Goal: Check status

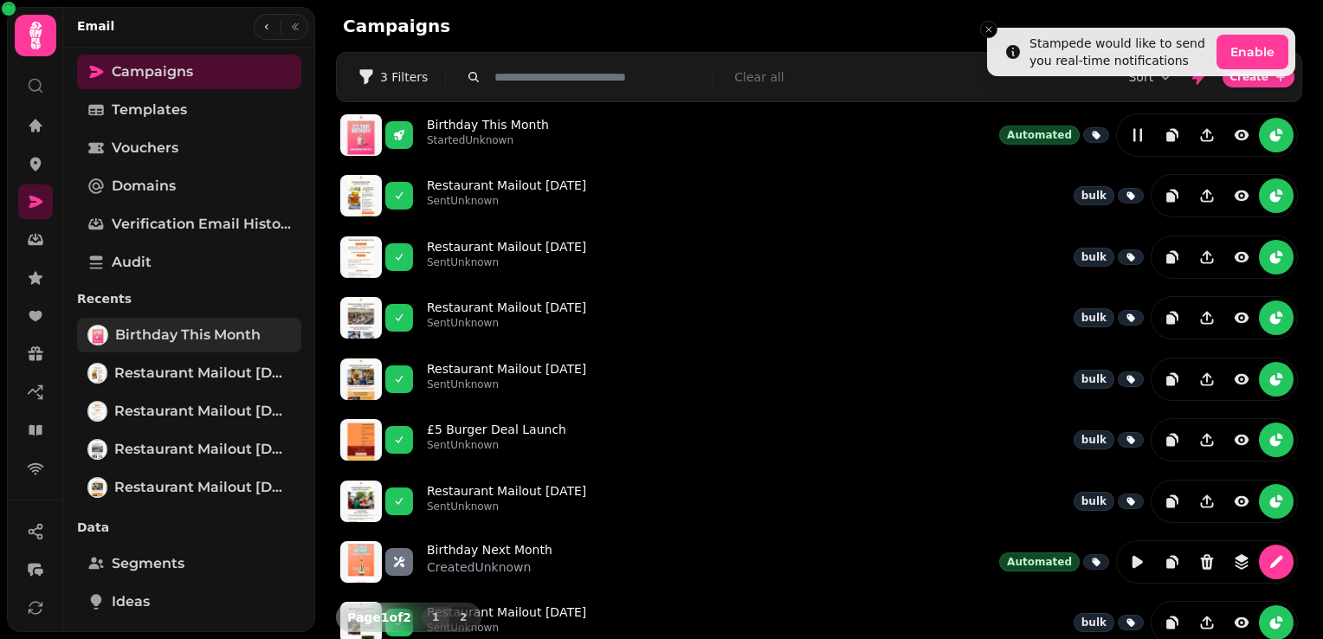
click at [193, 334] on span "Birthday This Month" at bounding box center [187, 335] width 145 height 21
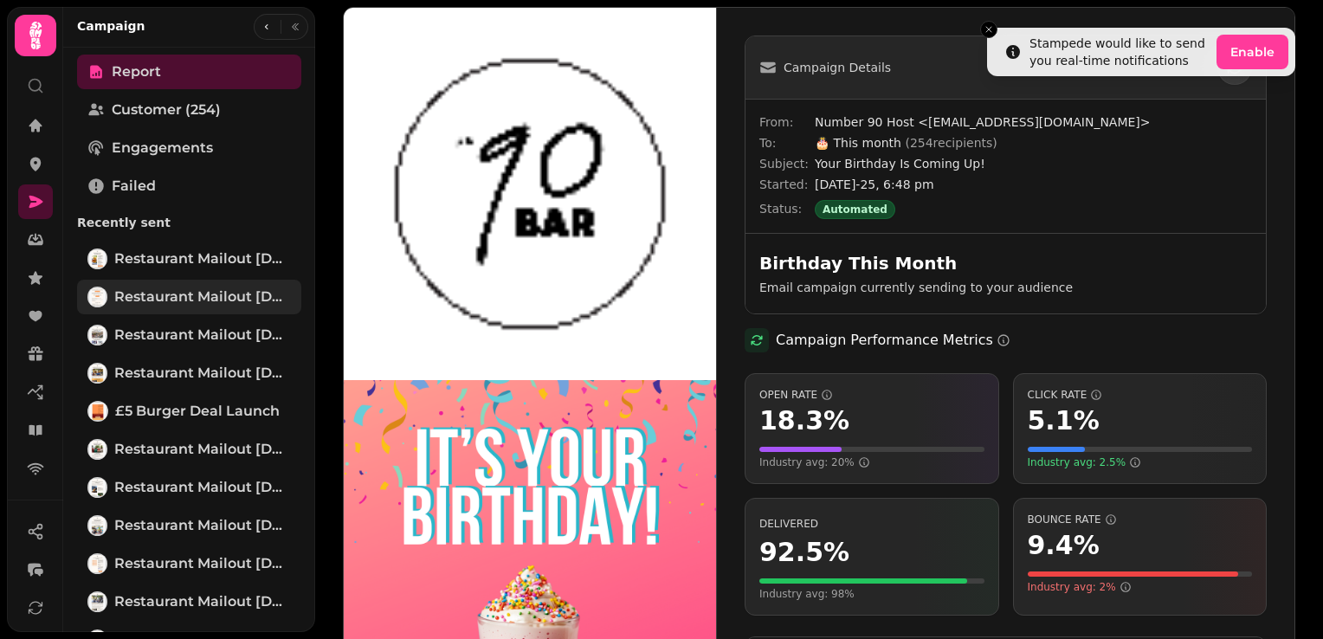
click at [184, 293] on span "Restaurant Mailout [DATE]" at bounding box center [202, 297] width 177 height 21
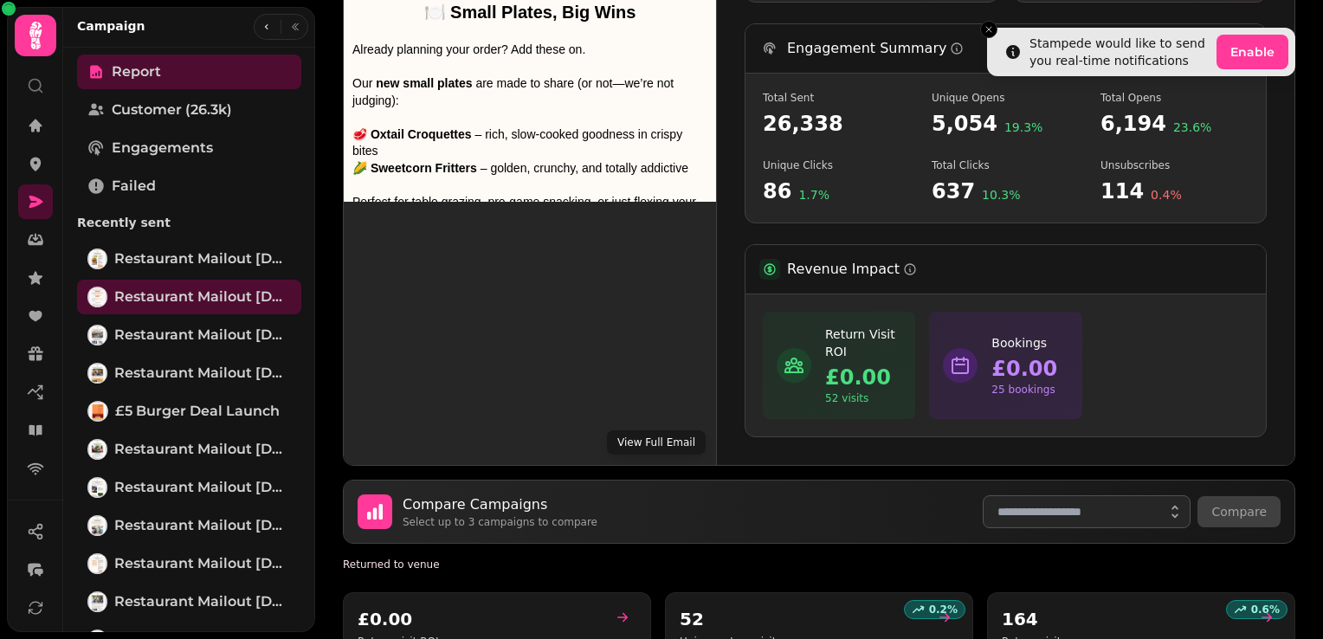
scroll to position [606, 0]
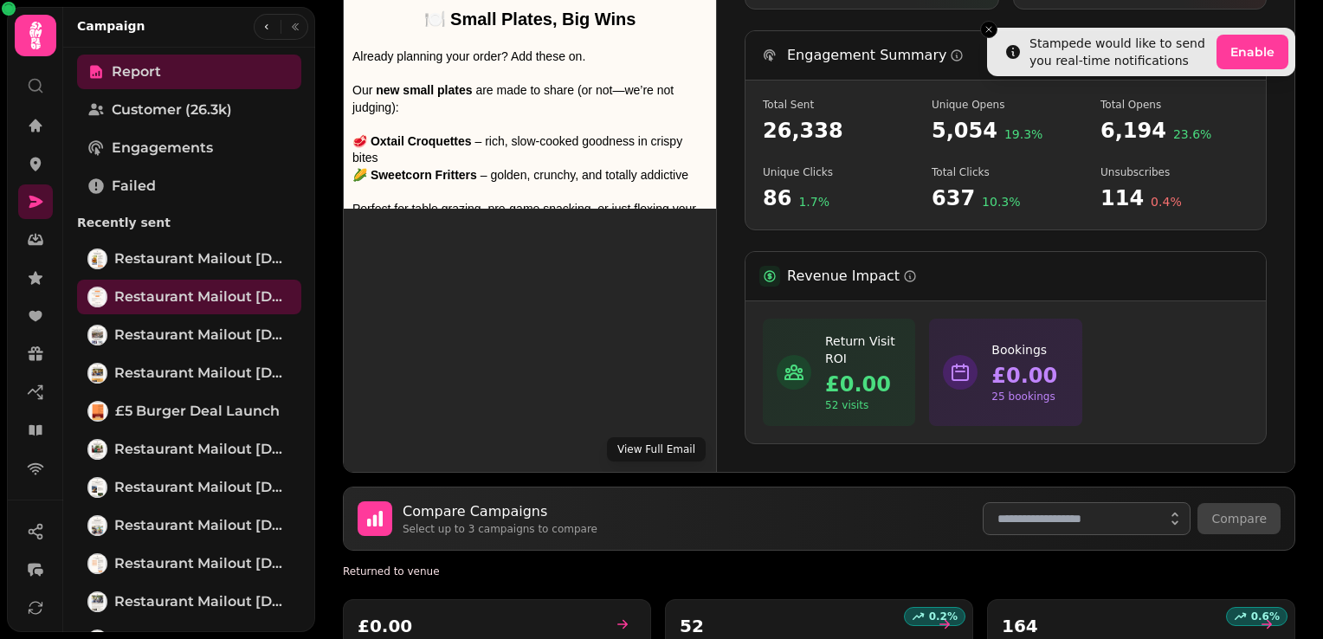
click at [672, 449] on button "View Full Email" at bounding box center [656, 449] width 99 height 24
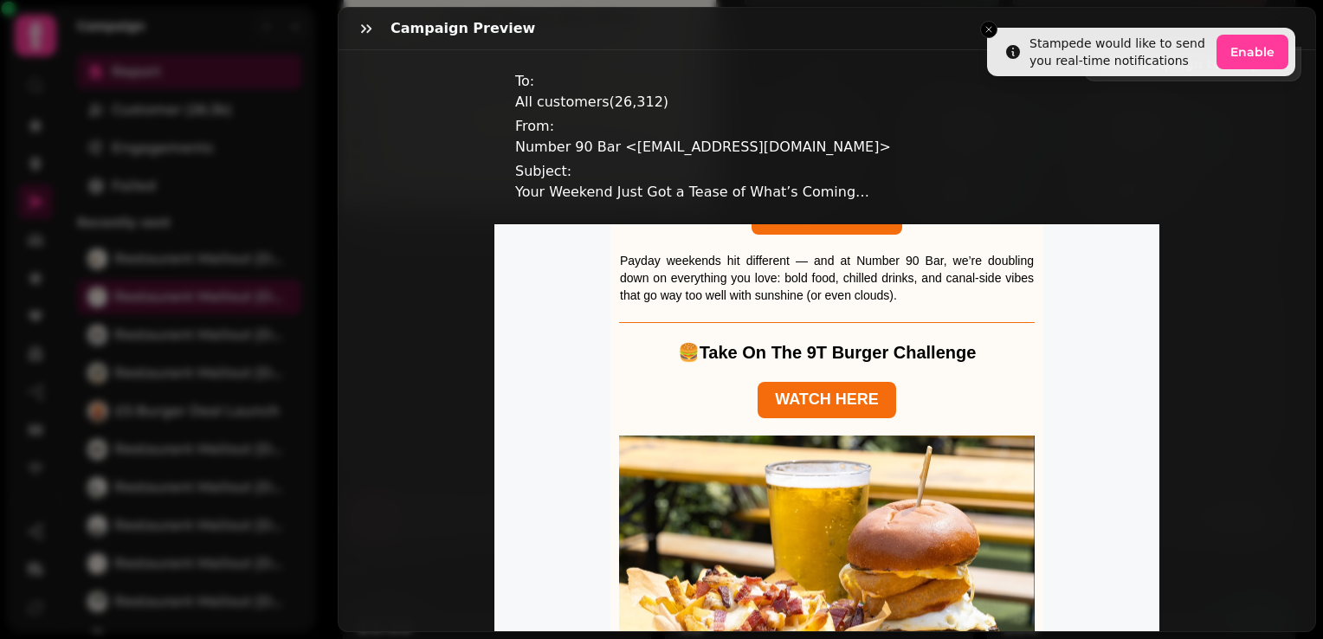
scroll to position [520, 0]
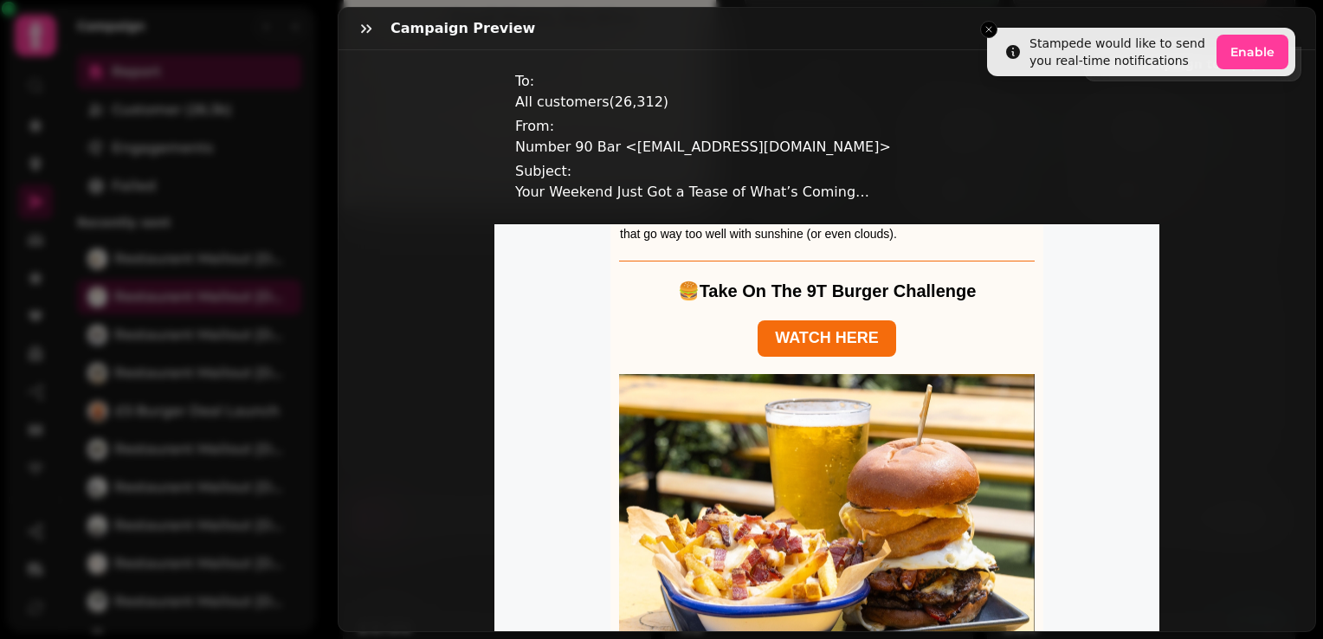
click at [988, 28] on div "Campaign preview" at bounding box center [827, 29] width 977 height 42
click at [989, 32] on div "Campaign preview" at bounding box center [827, 29] width 977 height 42
click at [988, 30] on div "Campaign preview" at bounding box center [827, 29] width 977 height 42
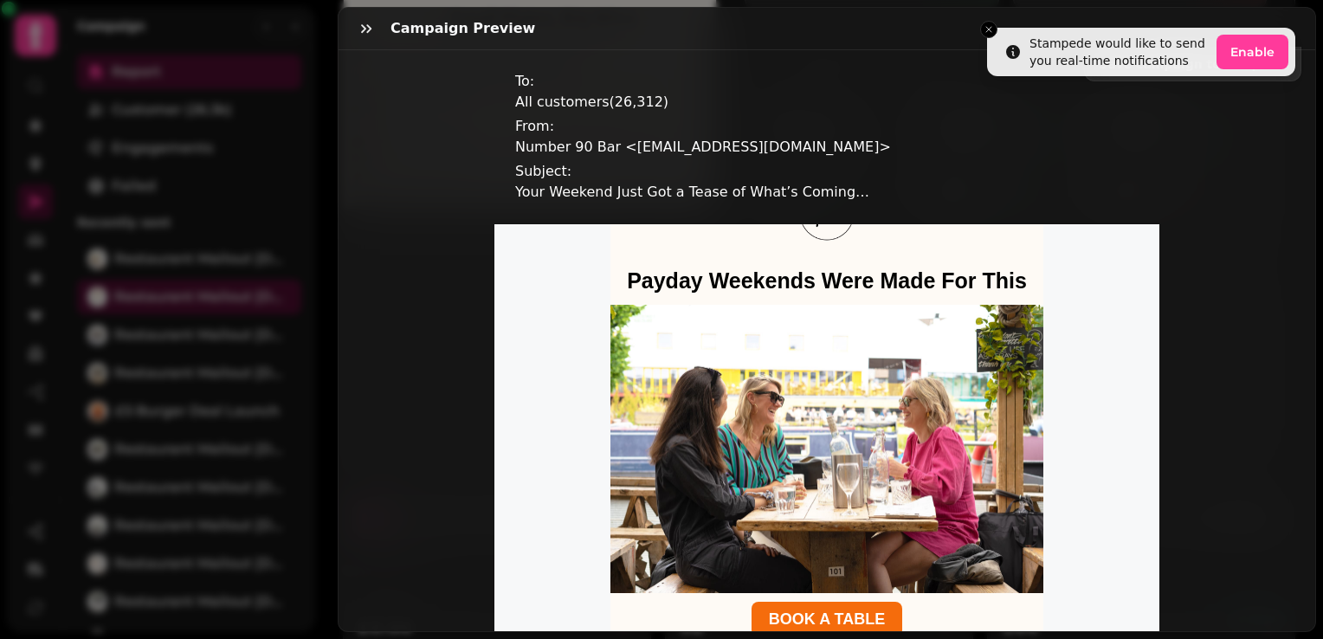
scroll to position [0, 0]
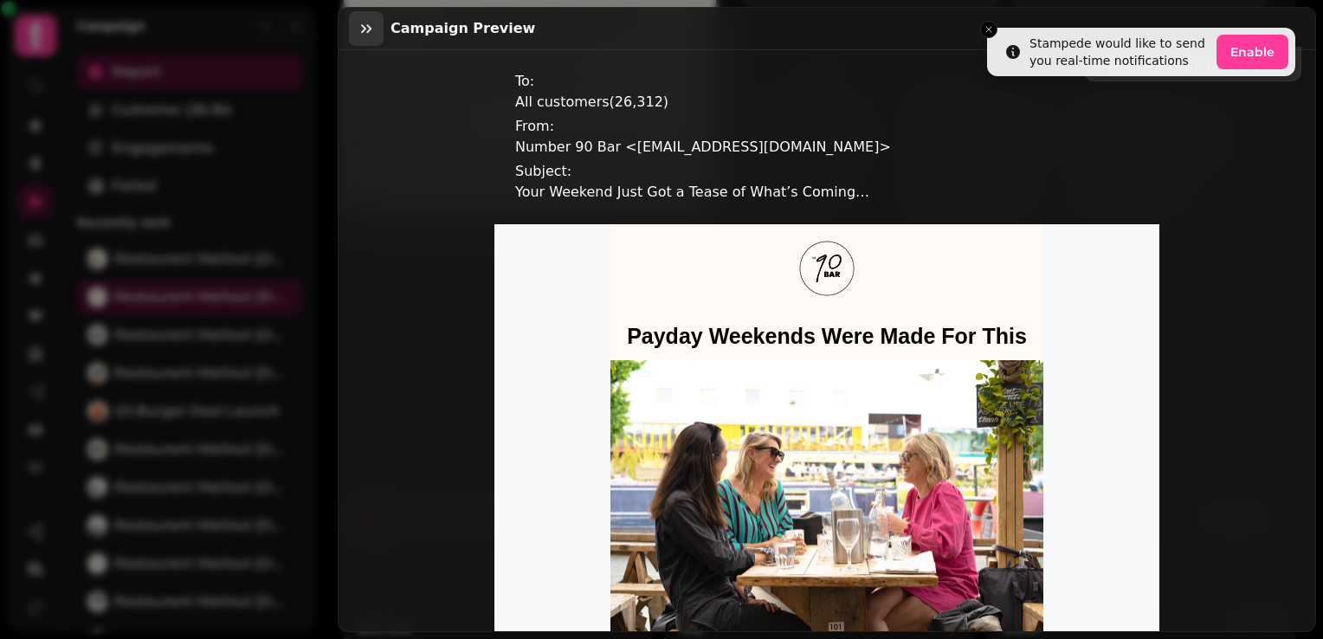
click at [368, 29] on icon "button" at bounding box center [366, 28] width 10 height 9
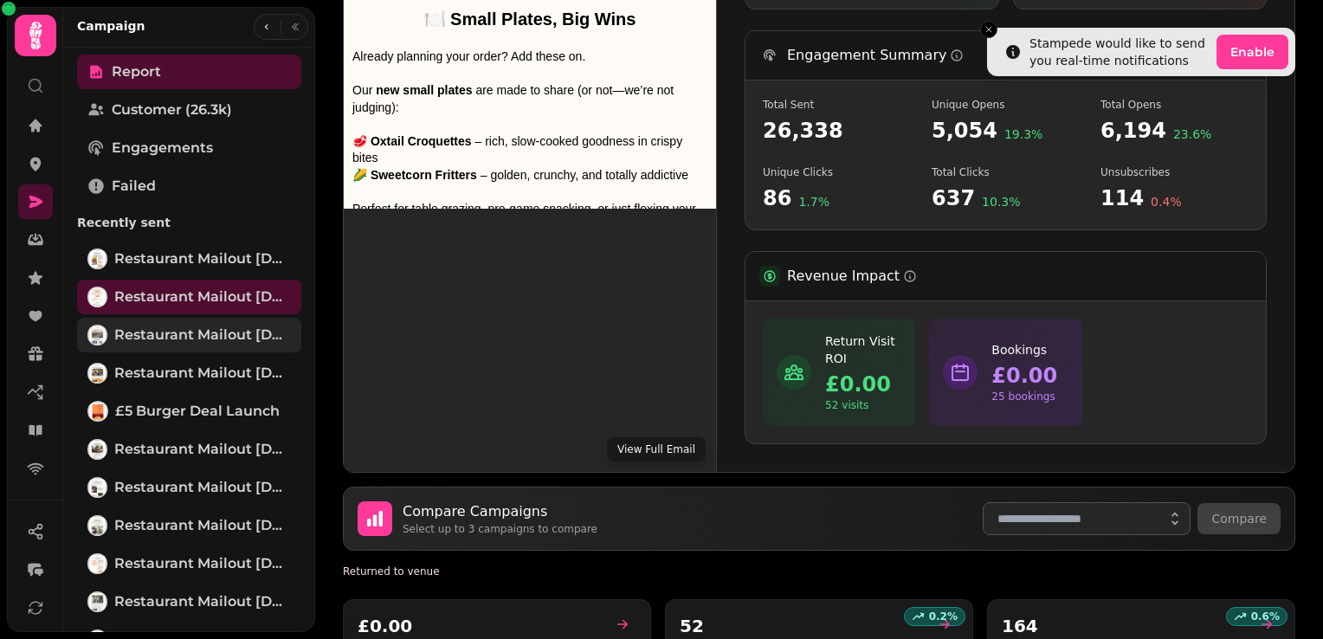
click at [204, 346] on link "Restaurant Mailout [DATE]" at bounding box center [189, 335] width 224 height 35
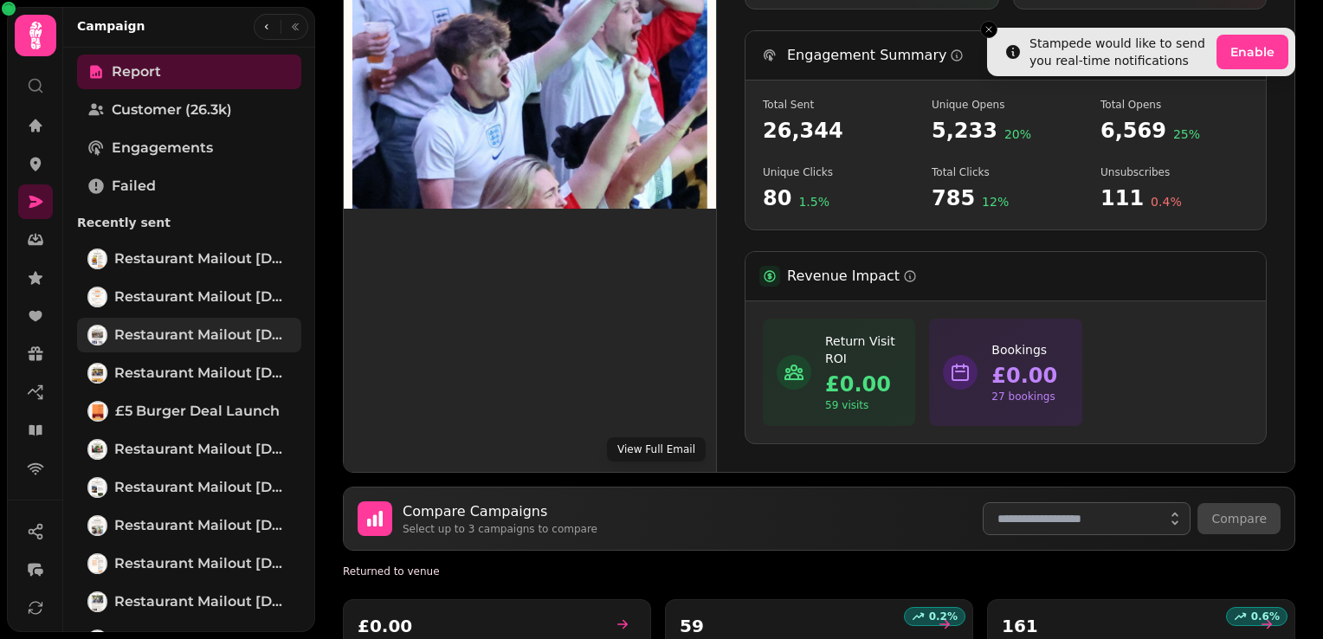
click at [215, 338] on span "Restaurant Mailout [DATE]" at bounding box center [202, 335] width 177 height 21
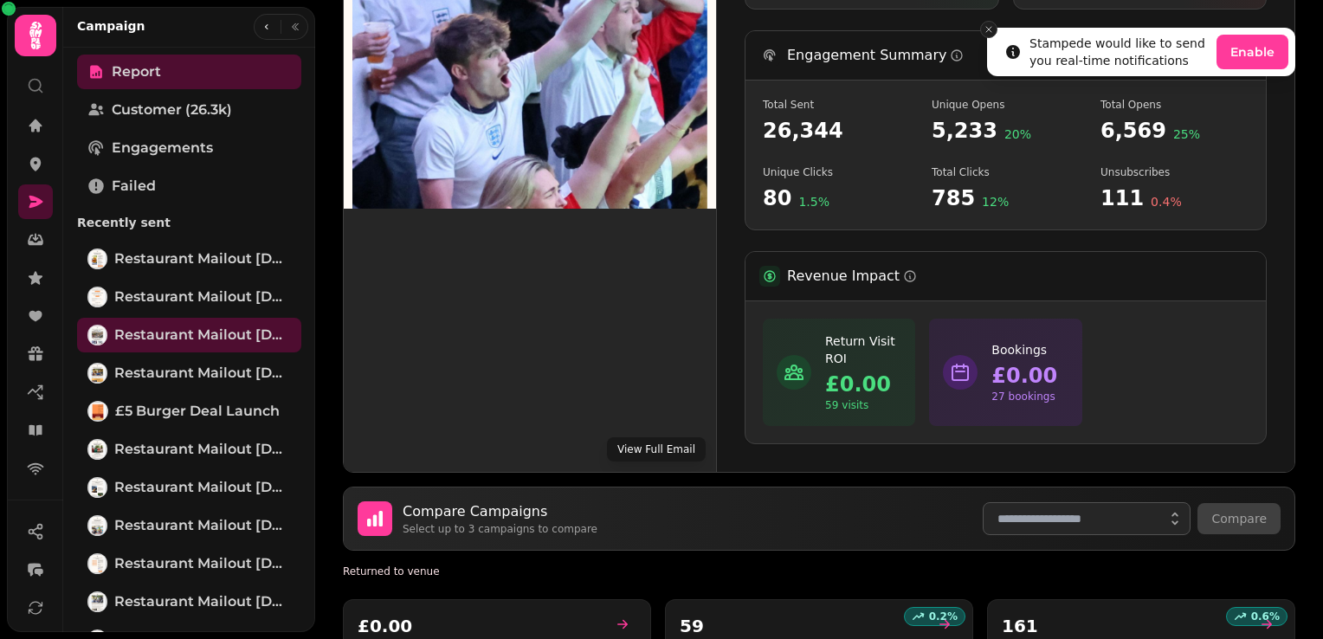
click at [992, 26] on icon "Close toast" at bounding box center [989, 29] width 10 height 10
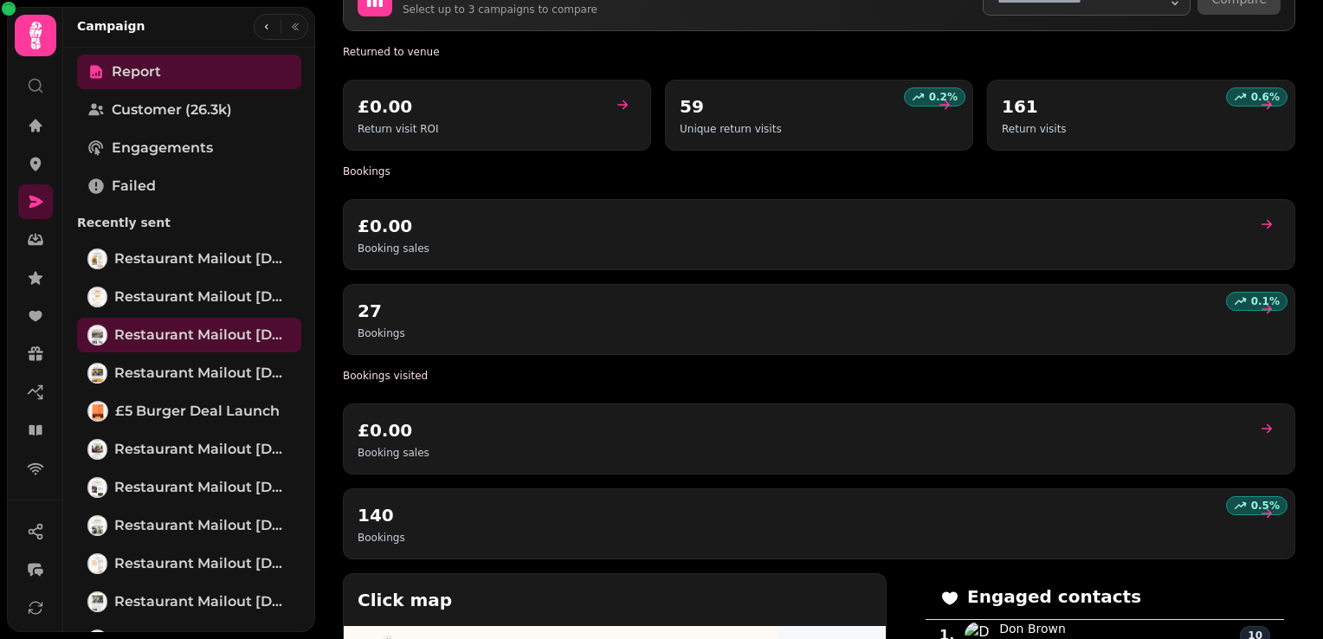
scroll to position [693, 0]
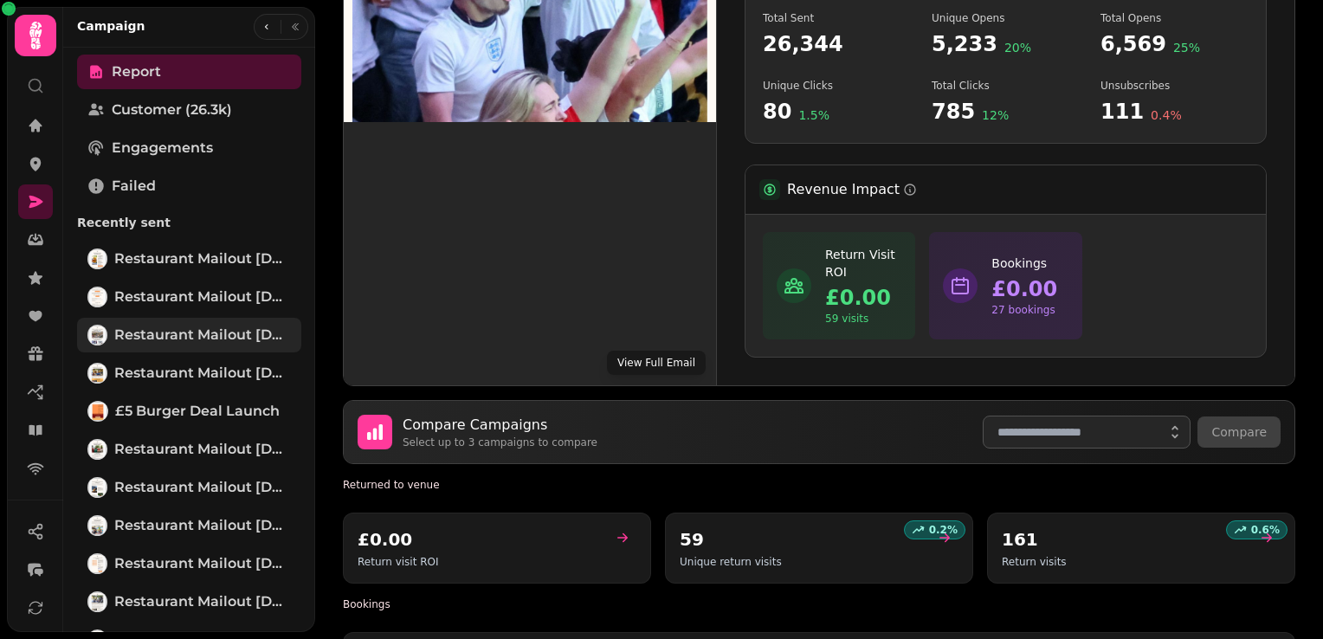
click at [204, 333] on span "Restaurant Mailout [DATE]" at bounding box center [202, 335] width 177 height 21
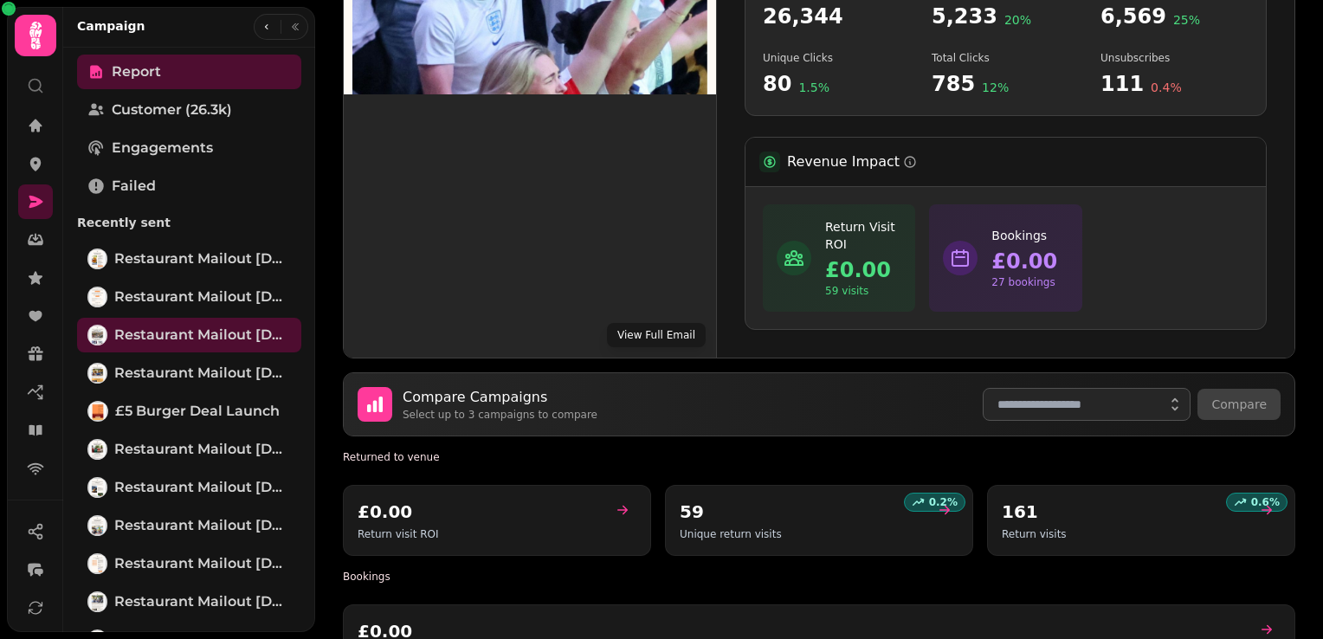
scroll to position [866, 0]
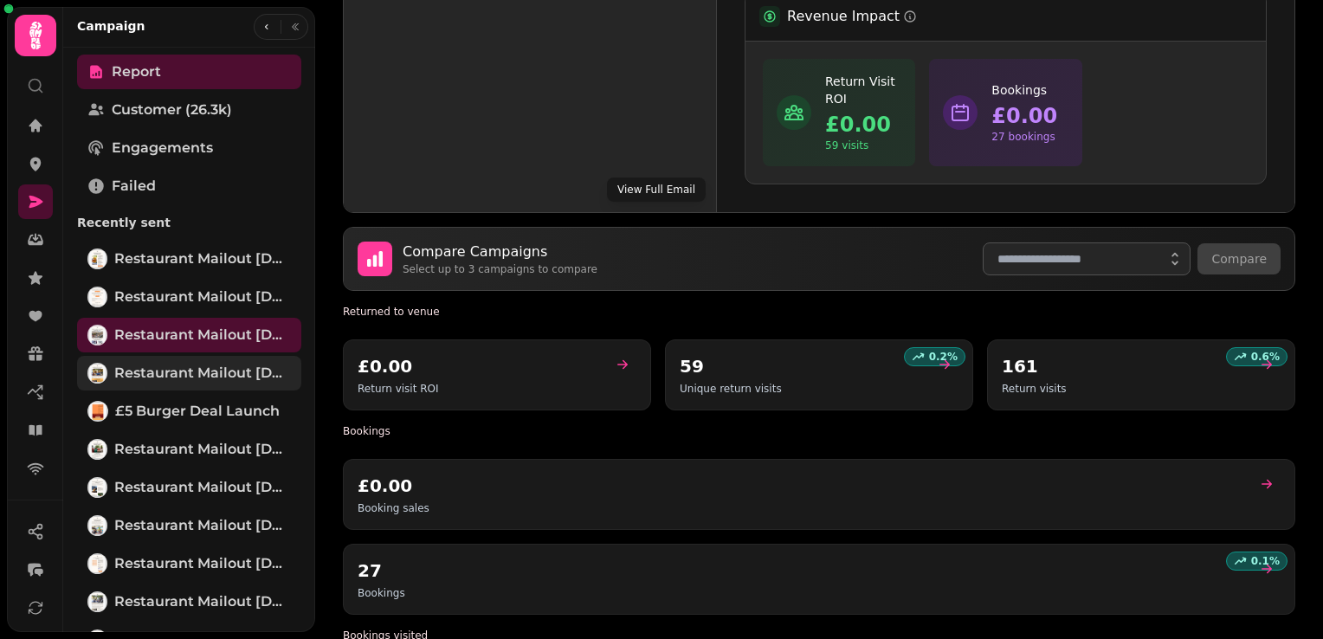
click at [221, 370] on span "Restaurant Mailout [DATE]" at bounding box center [202, 373] width 177 height 21
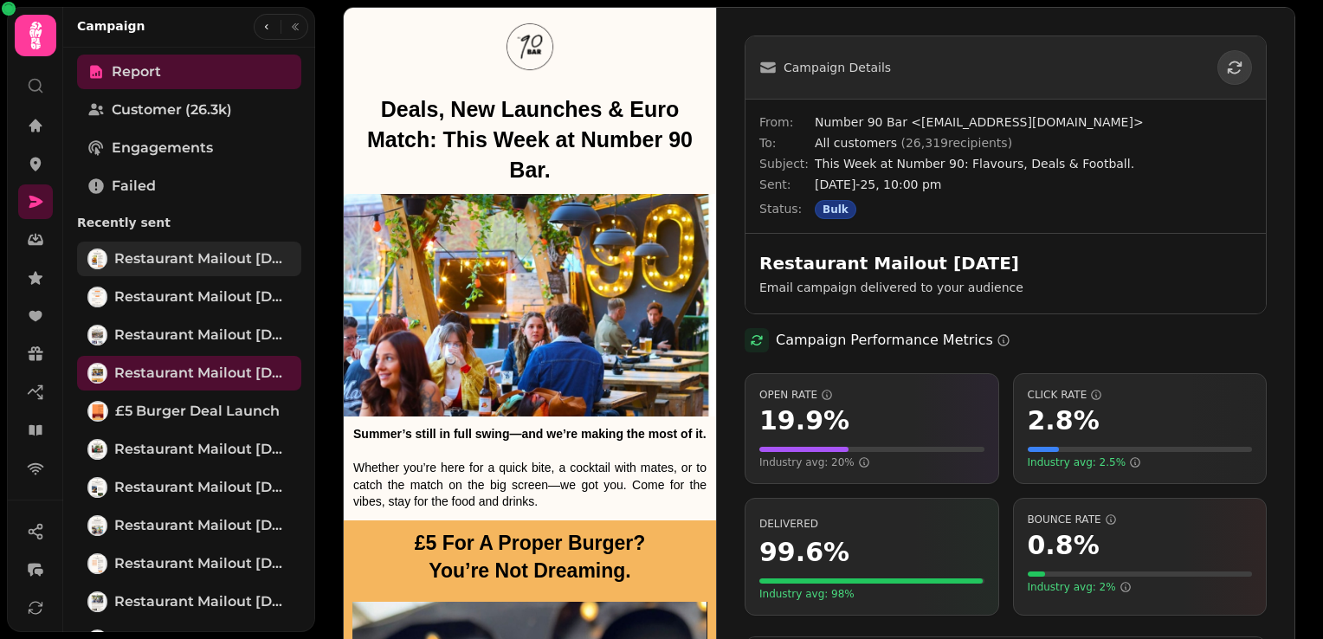
click at [201, 263] on span "Restaurant Mailout [DATE]" at bounding box center [202, 259] width 177 height 21
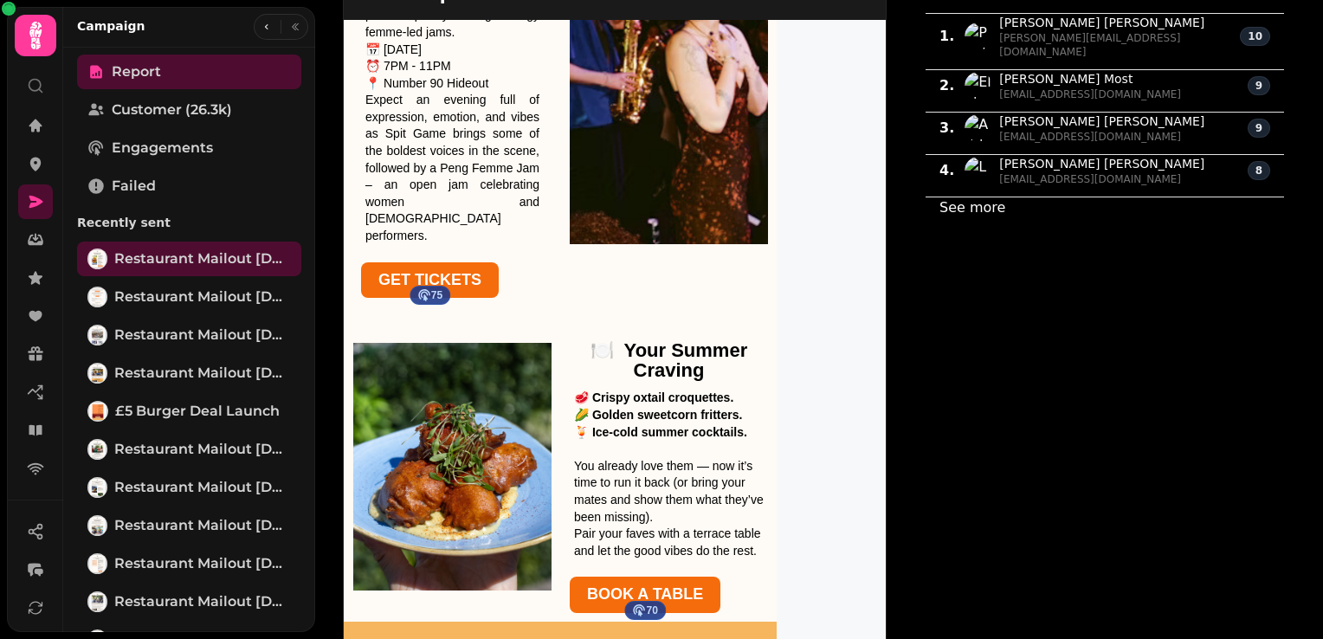
scroll to position [725, 0]
